Goal: Task Accomplishment & Management: Manage account settings

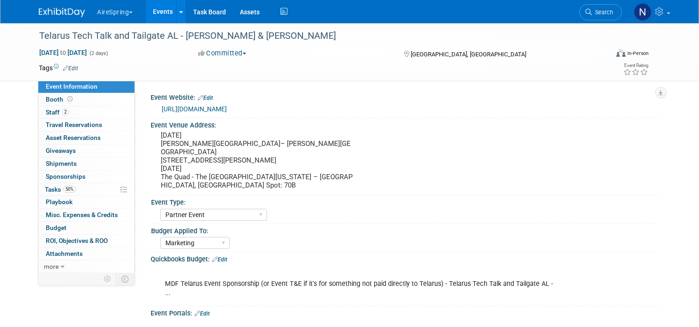
select select "Partner Event"
select select "Marketing"
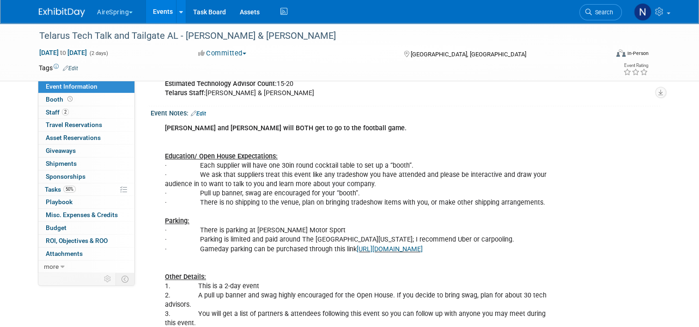
scroll to position [537, 0]
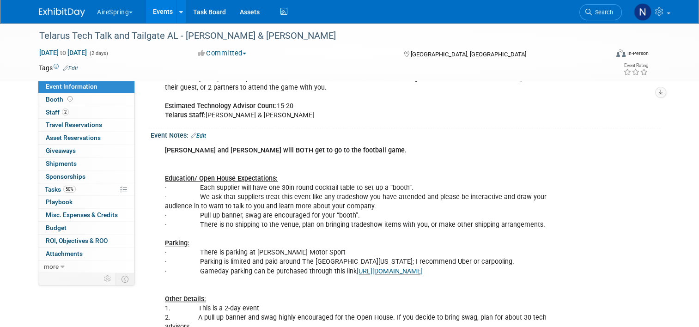
click at [198, 133] on link "Edit" at bounding box center [198, 136] width 15 height 6
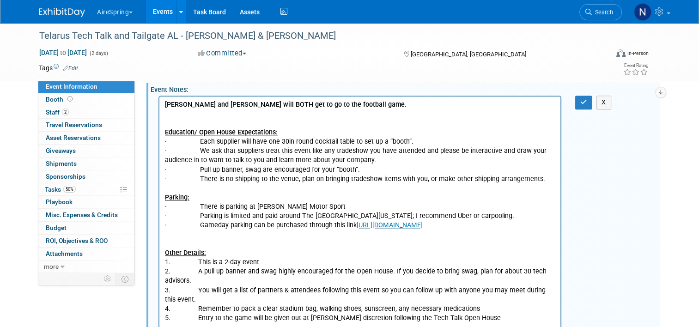
scroll to position [629, 0]
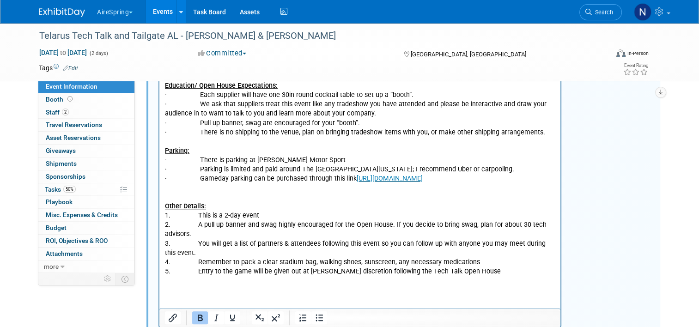
click at [220, 285] on html "[PERSON_NAME] and [PERSON_NAME] will BOTH get to go to the football game. Educa…" at bounding box center [359, 168] width 401 height 236
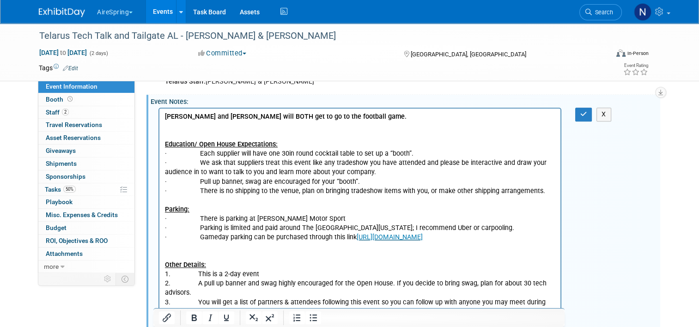
scroll to position [515, 0]
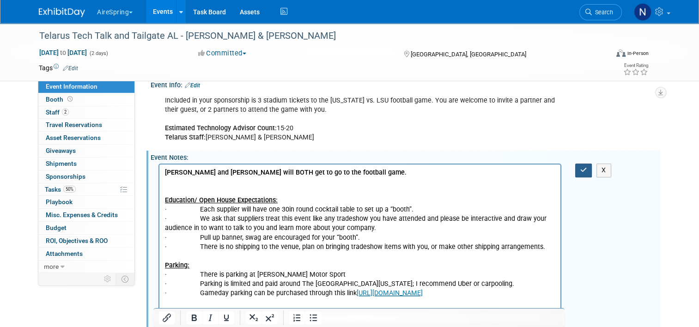
click at [586, 167] on icon "button" at bounding box center [583, 170] width 7 height 6
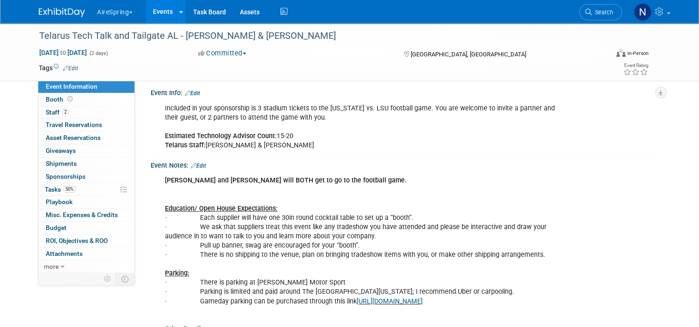
scroll to position [523, 0]
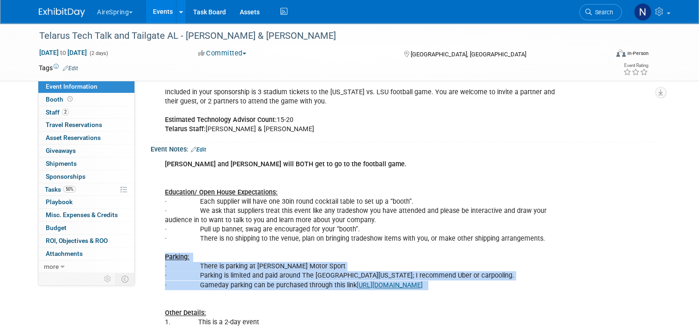
drag, startPoint x: 469, startPoint y: 270, endPoint x: 155, endPoint y: 237, distance: 315.9
click at [158, 237] on div "[PERSON_NAME] and [PERSON_NAME] will BOTH get to go to the football game. Educa…" at bounding box center [359, 285] width 403 height 260
drag, startPoint x: 155, startPoint y: 237, endPoint x: 233, endPoint y: 260, distance: 81.3
copy div "Parking: · There is parking at [PERSON_NAME] Motor Sport · Parking is limited a…"
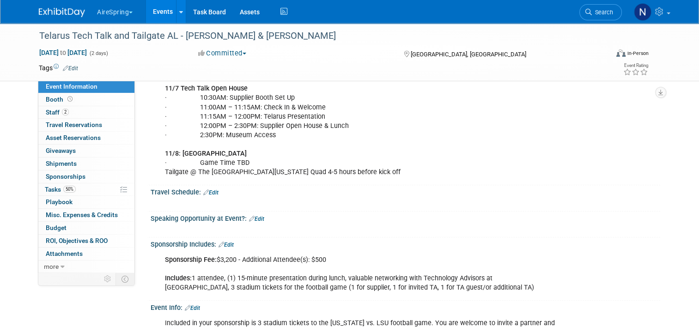
click at [209, 189] on link "Edit" at bounding box center [210, 192] width 15 height 6
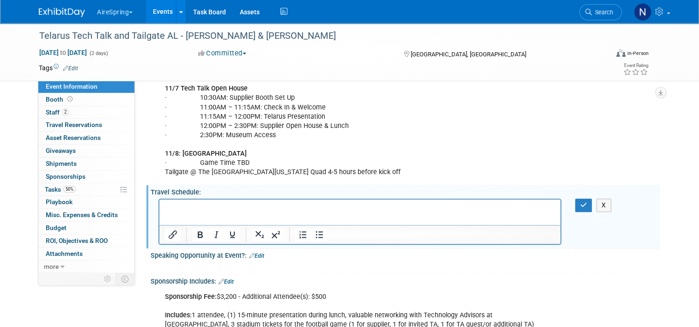
scroll to position [0, 0]
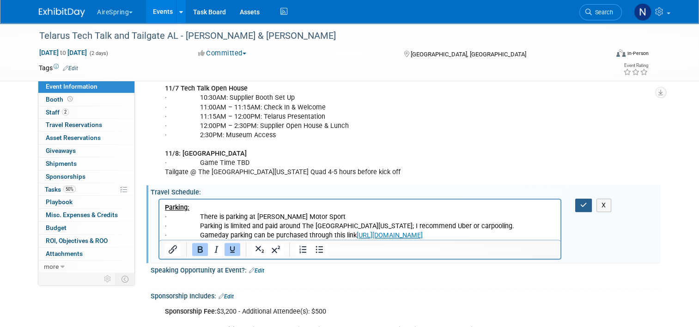
drag, startPoint x: 590, startPoint y: 189, endPoint x: 339, endPoint y: 24, distance: 300.3
click at [590, 199] on button "button" at bounding box center [583, 205] width 17 height 13
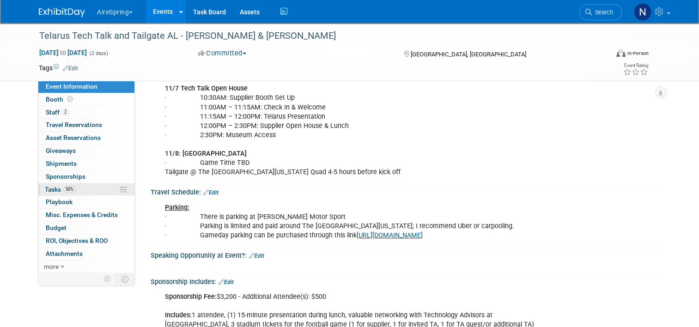
click at [71, 186] on link "50% Tasks 50%" at bounding box center [86, 189] width 96 height 12
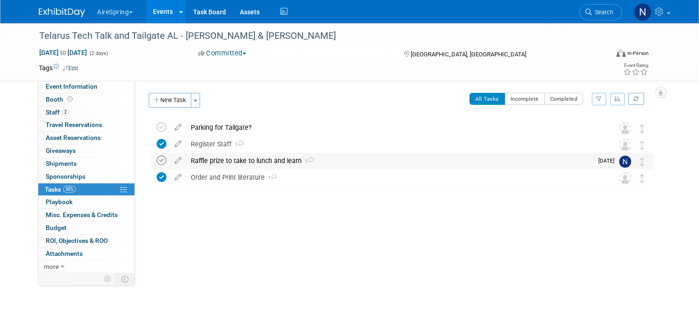
click at [159, 164] on icon at bounding box center [162, 161] width 10 height 10
